Goal: Information Seeking & Learning: Learn about a topic

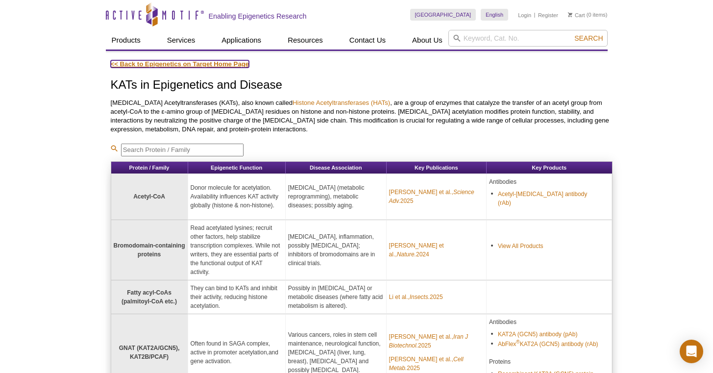
click at [144, 65] on link "<< Back to Epigenetics on Target Home Page" at bounding box center [180, 63] width 139 height 7
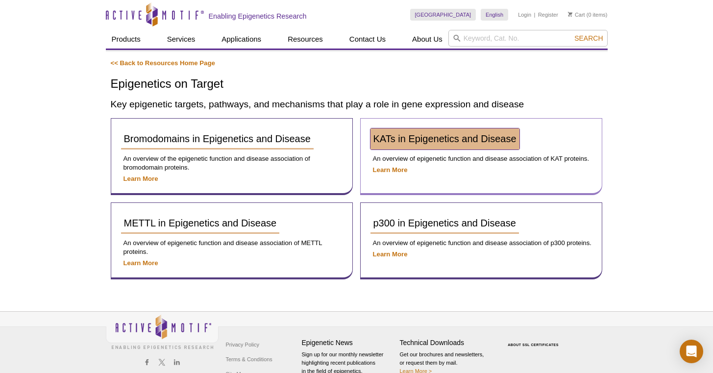
click at [483, 145] on link "KATs in Epigenetics and Disease" at bounding box center [445, 138] width 149 height 21
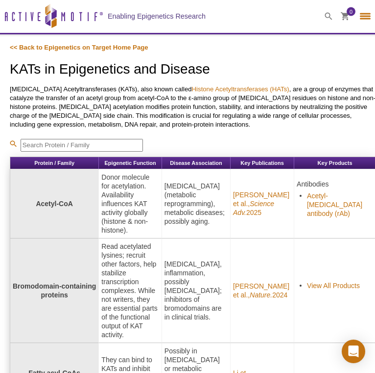
select select "[GEOGRAPHIC_DATA]"
